Goal: Task Accomplishment & Management: Manage account settings

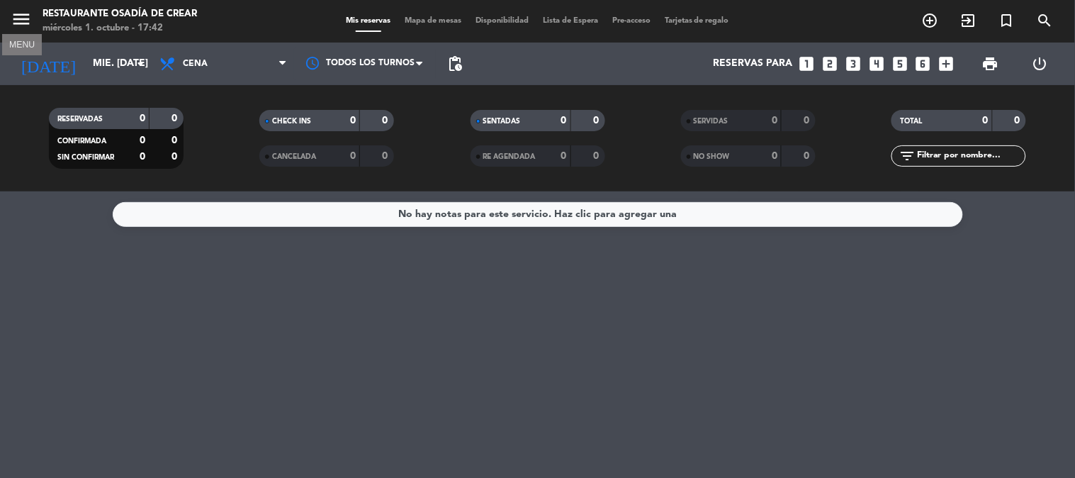
click at [16, 9] on icon "menu" at bounding box center [21, 19] width 21 height 21
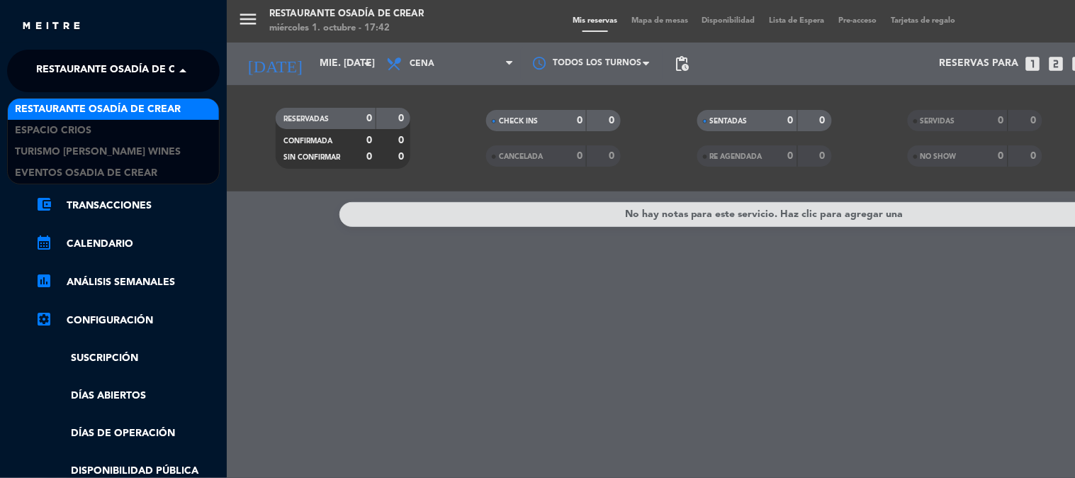
click at [135, 72] on span "Restaurante Osadía de Crear" at bounding box center [119, 71] width 166 height 30
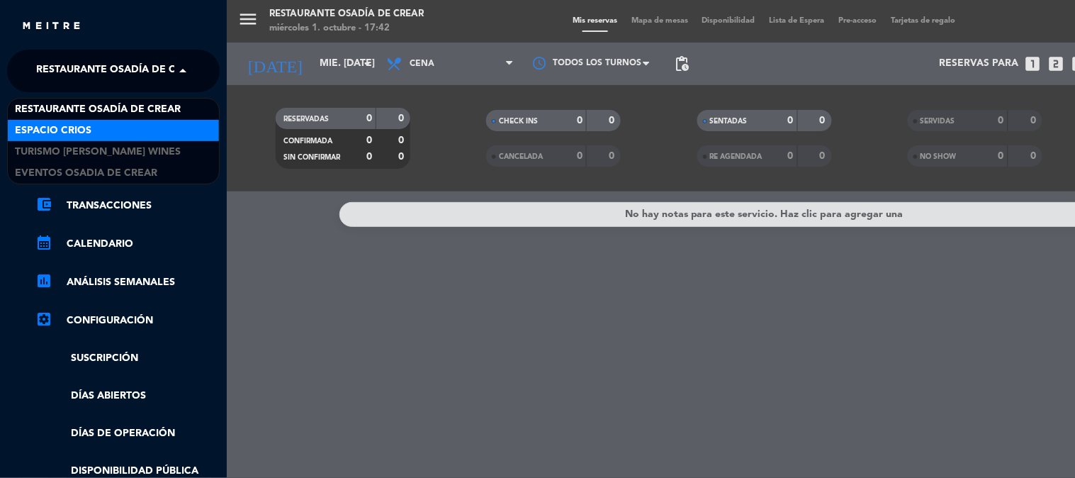
click at [138, 123] on div "Espacio Crios" at bounding box center [113, 130] width 211 height 21
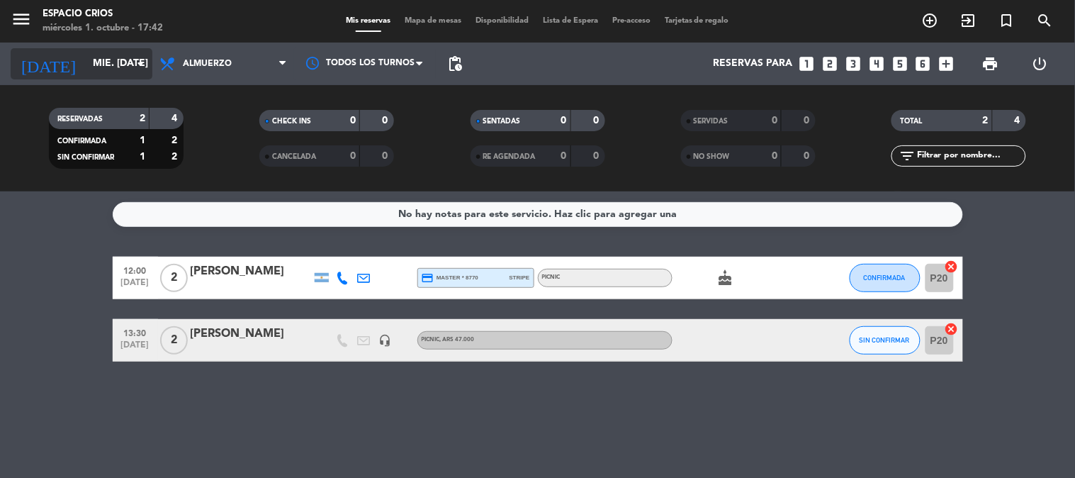
click at [109, 58] on input "mié. [DATE]" at bounding box center [153, 64] width 135 height 26
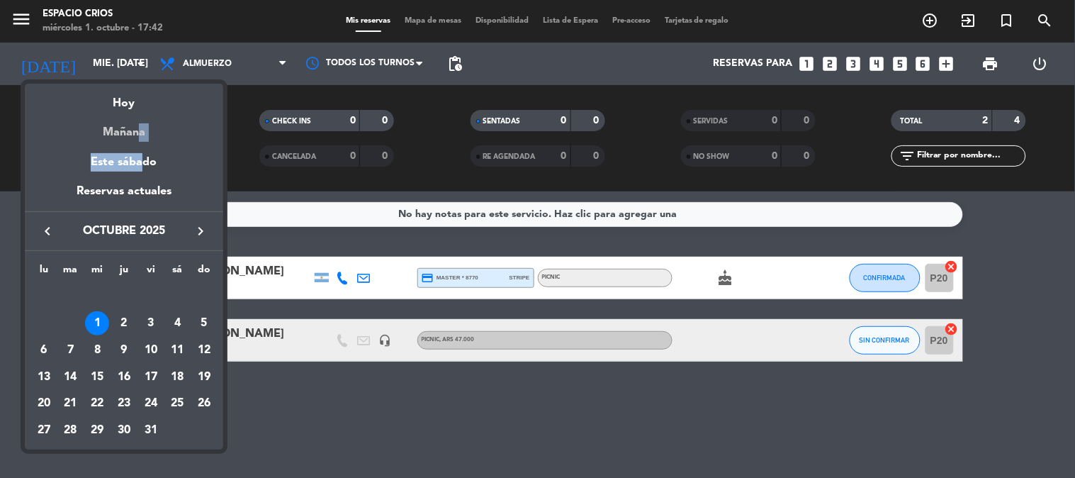
drag, startPoint x: 133, startPoint y: 143, endPoint x: 135, endPoint y: 131, distance: 12.4
click at [135, 131] on div "semana que viene esta semana semana previa misma semana del año anterior Hoy Ma…" at bounding box center [124, 167] width 198 height 167
click at [135, 131] on div "Mañana" at bounding box center [124, 127] width 198 height 29
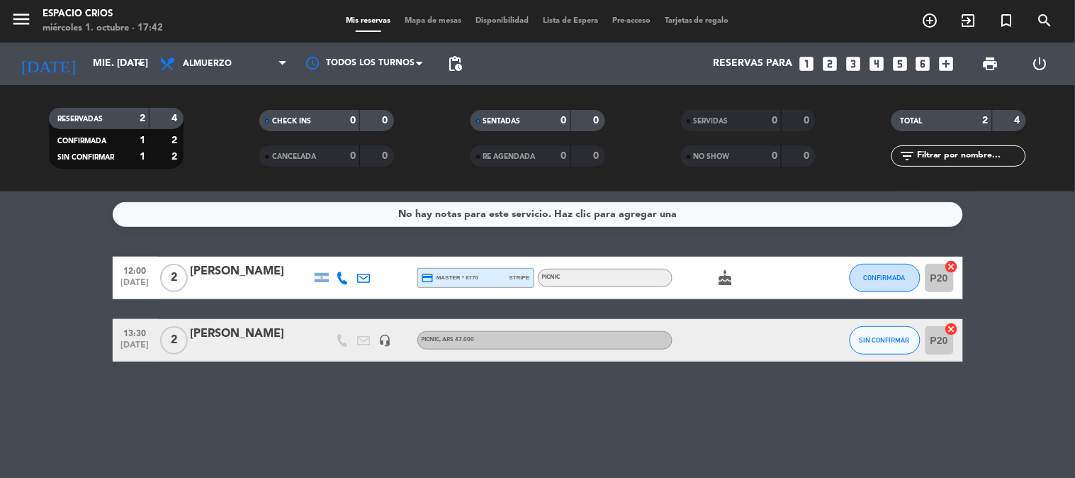
type input "[DEMOGRAPHIC_DATA] [DATE]"
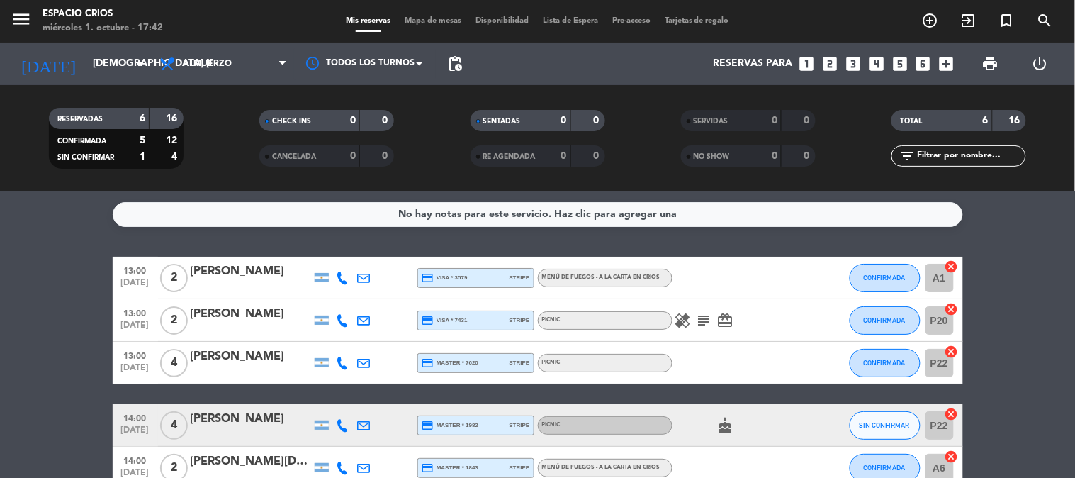
scroll to position [79, 0]
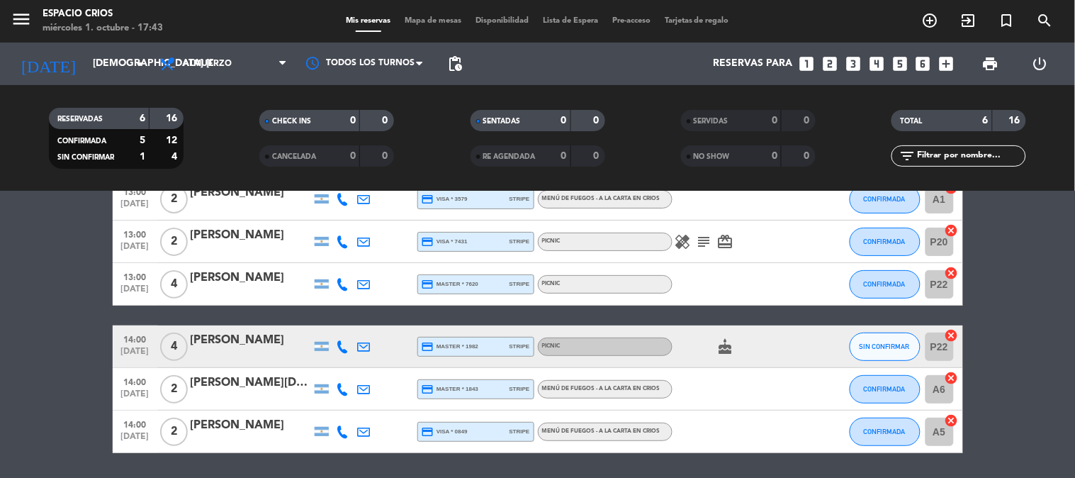
click at [344, 349] on icon at bounding box center [343, 346] width 13 height 13
click at [349, 320] on span "content_paste" at bounding box center [354, 322] width 11 height 11
click at [267, 336] on div "[PERSON_NAME]" at bounding box center [251, 340] width 121 height 18
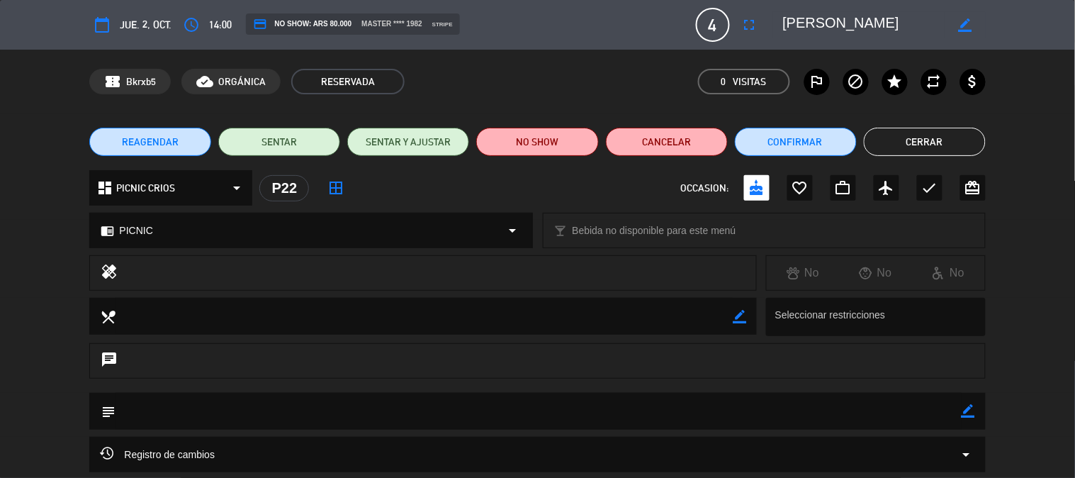
click at [846, 26] on textarea at bounding box center [864, 25] width 162 height 26
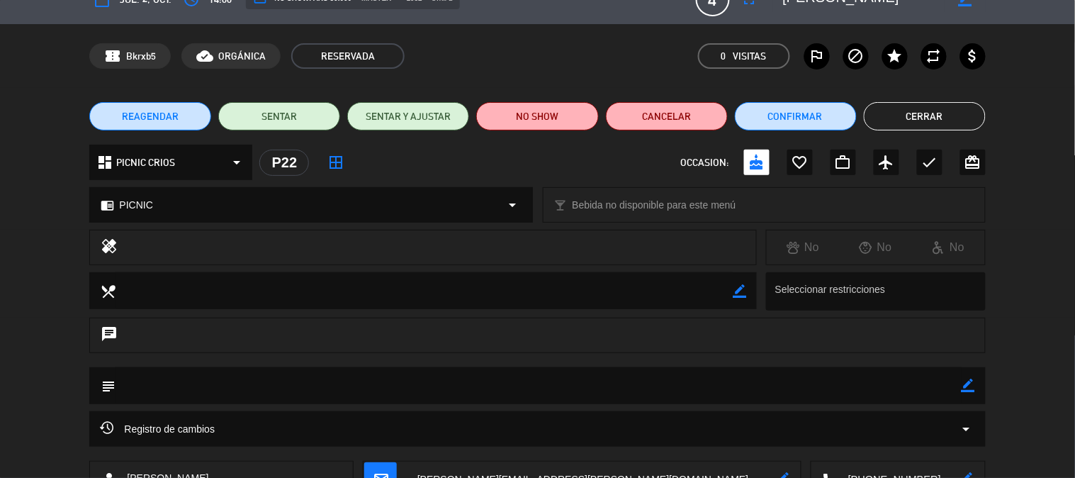
scroll to position [0, 0]
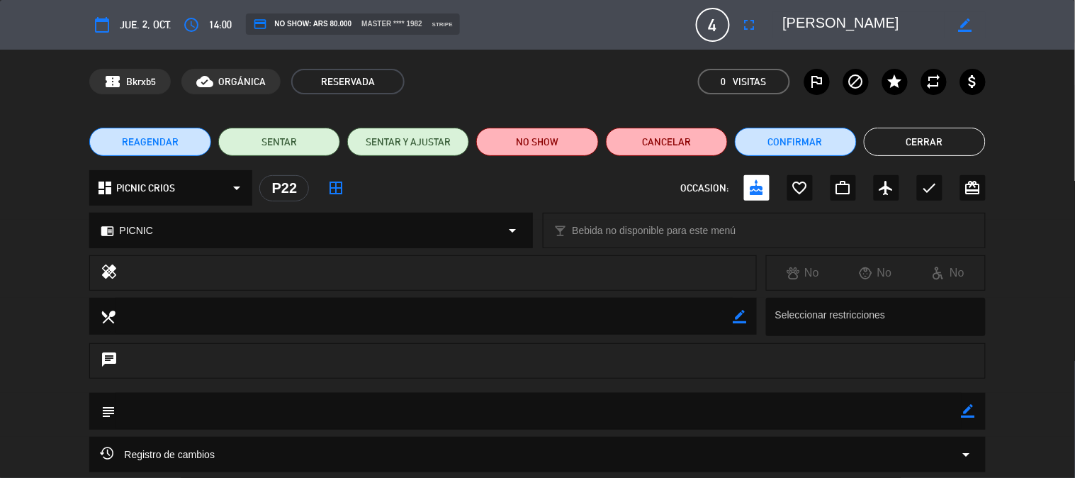
click at [910, 145] on button "Cerrar" at bounding box center [925, 142] width 122 height 28
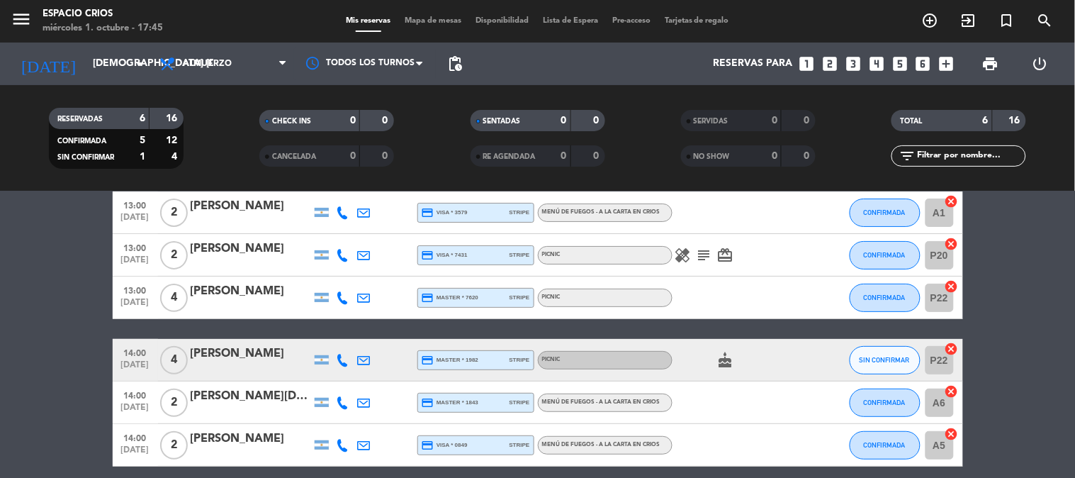
scroll to position [79, 0]
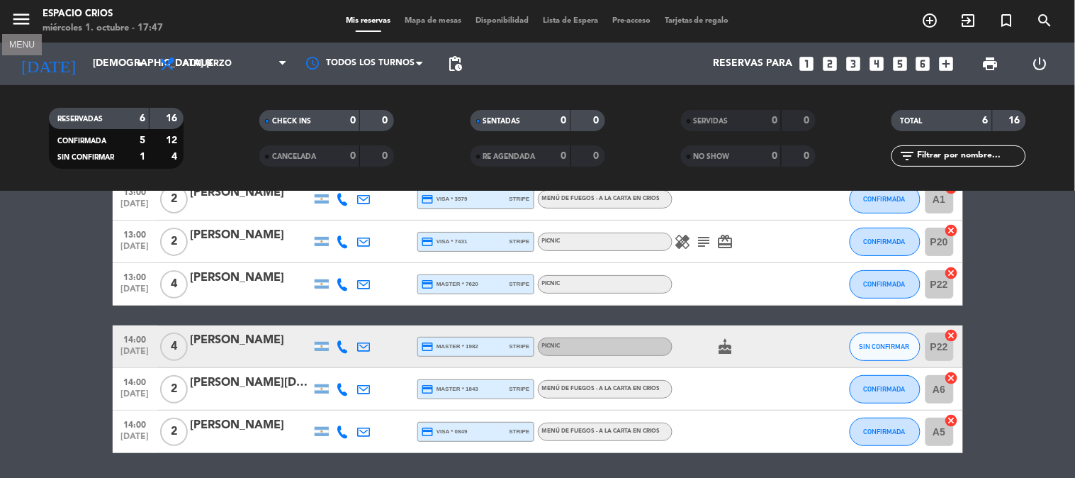
click at [16, 20] on icon "menu" at bounding box center [21, 19] width 21 height 21
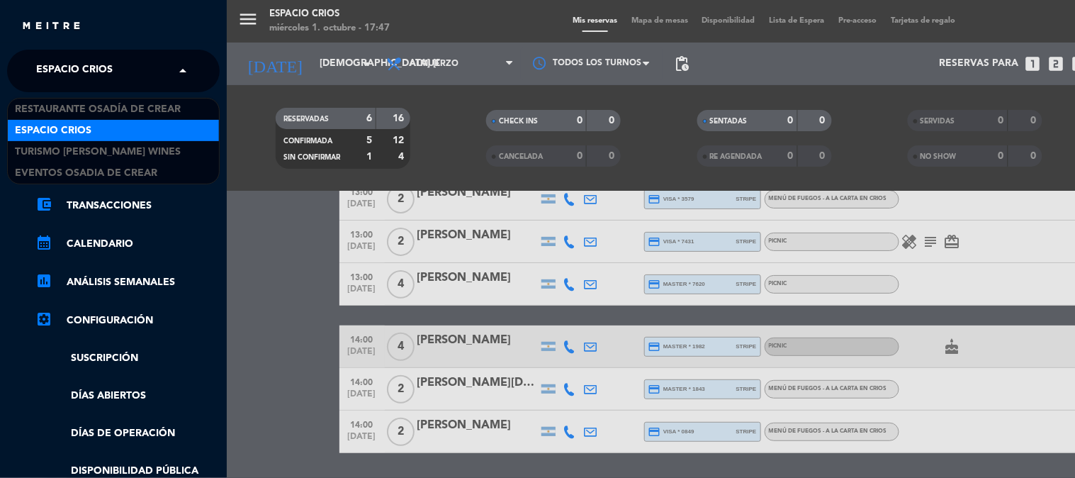
click at [130, 69] on div "× Espacio Crios" at bounding box center [81, 71] width 103 height 30
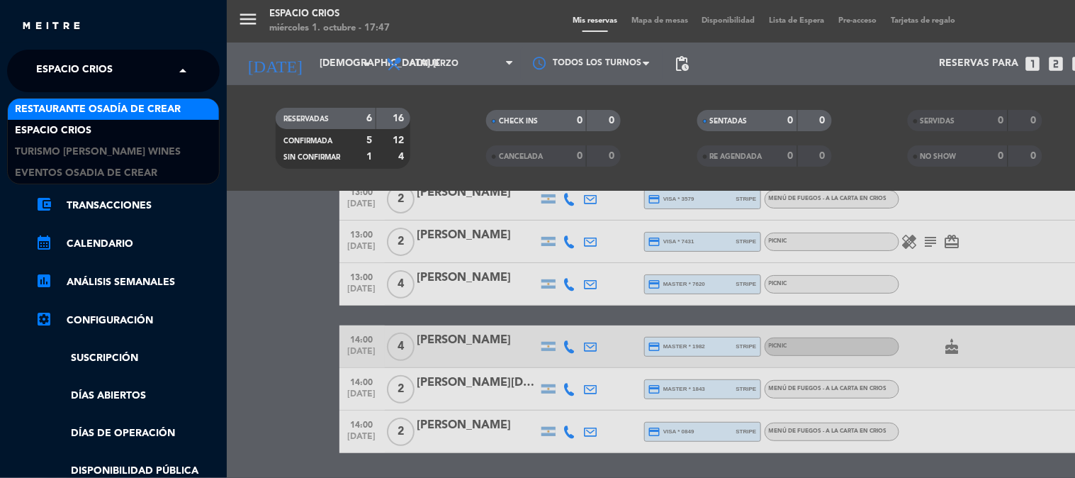
click at [140, 116] on span "Restaurante Osadía de Crear" at bounding box center [98, 109] width 166 height 16
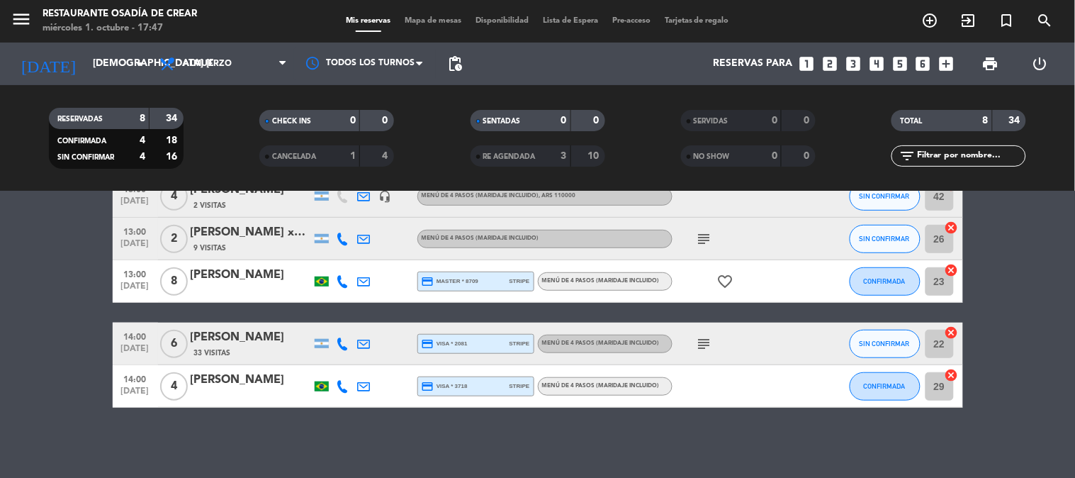
scroll to position [0, 0]
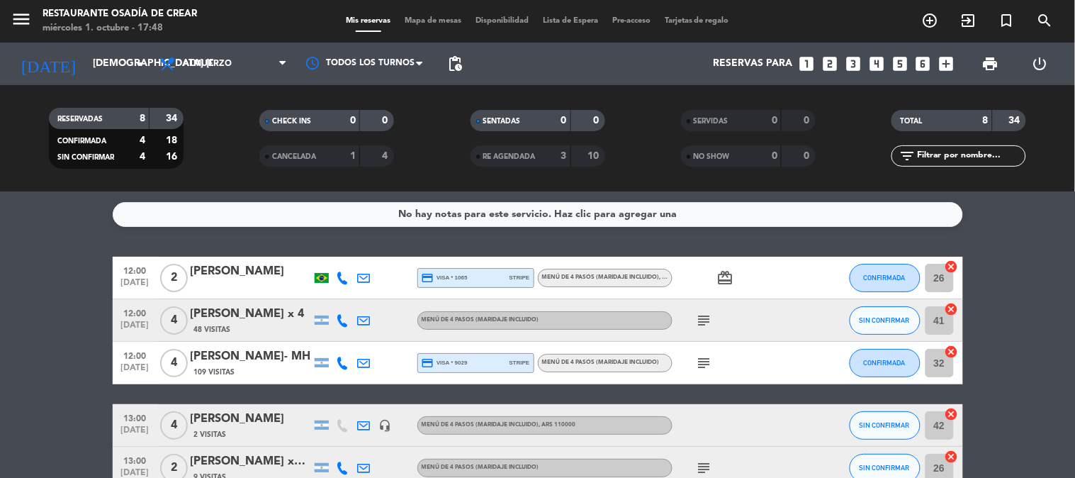
click at [23, 18] on icon "menu" at bounding box center [21, 19] width 21 height 21
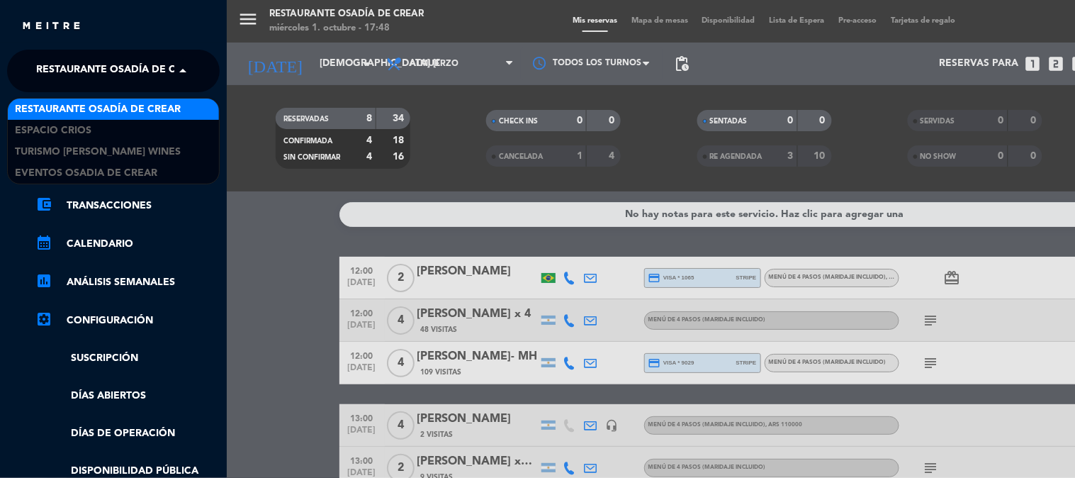
click at [105, 74] on span "Restaurante Osadía de Crear" at bounding box center [119, 71] width 166 height 30
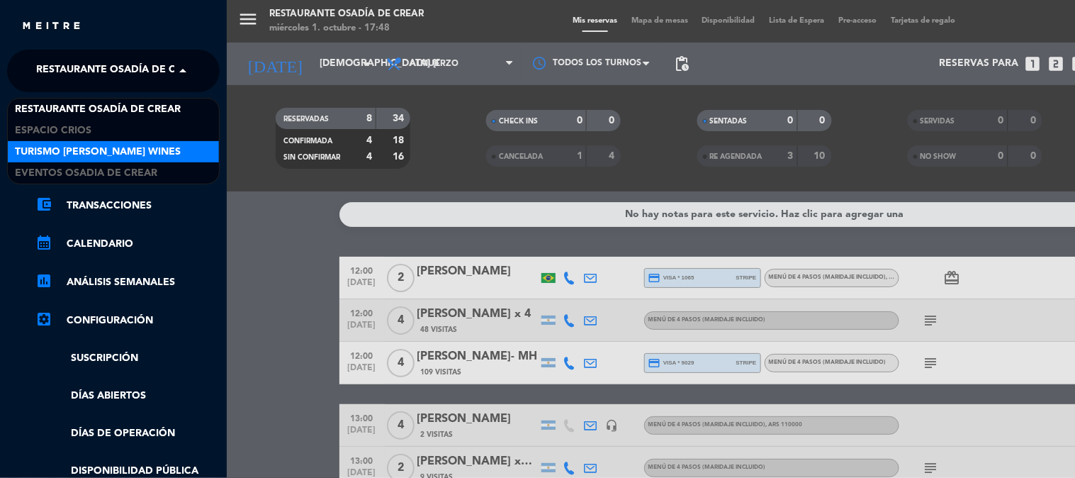
click at [138, 147] on span "Turismo [PERSON_NAME] Wines" at bounding box center [98, 152] width 166 height 16
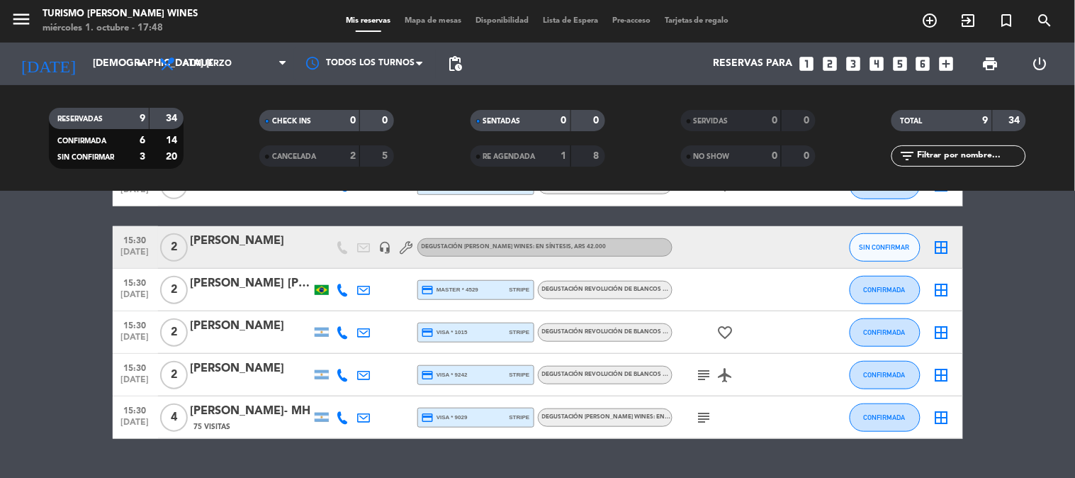
scroll to position [291, 0]
